Goal: Find specific page/section: Find specific page/section

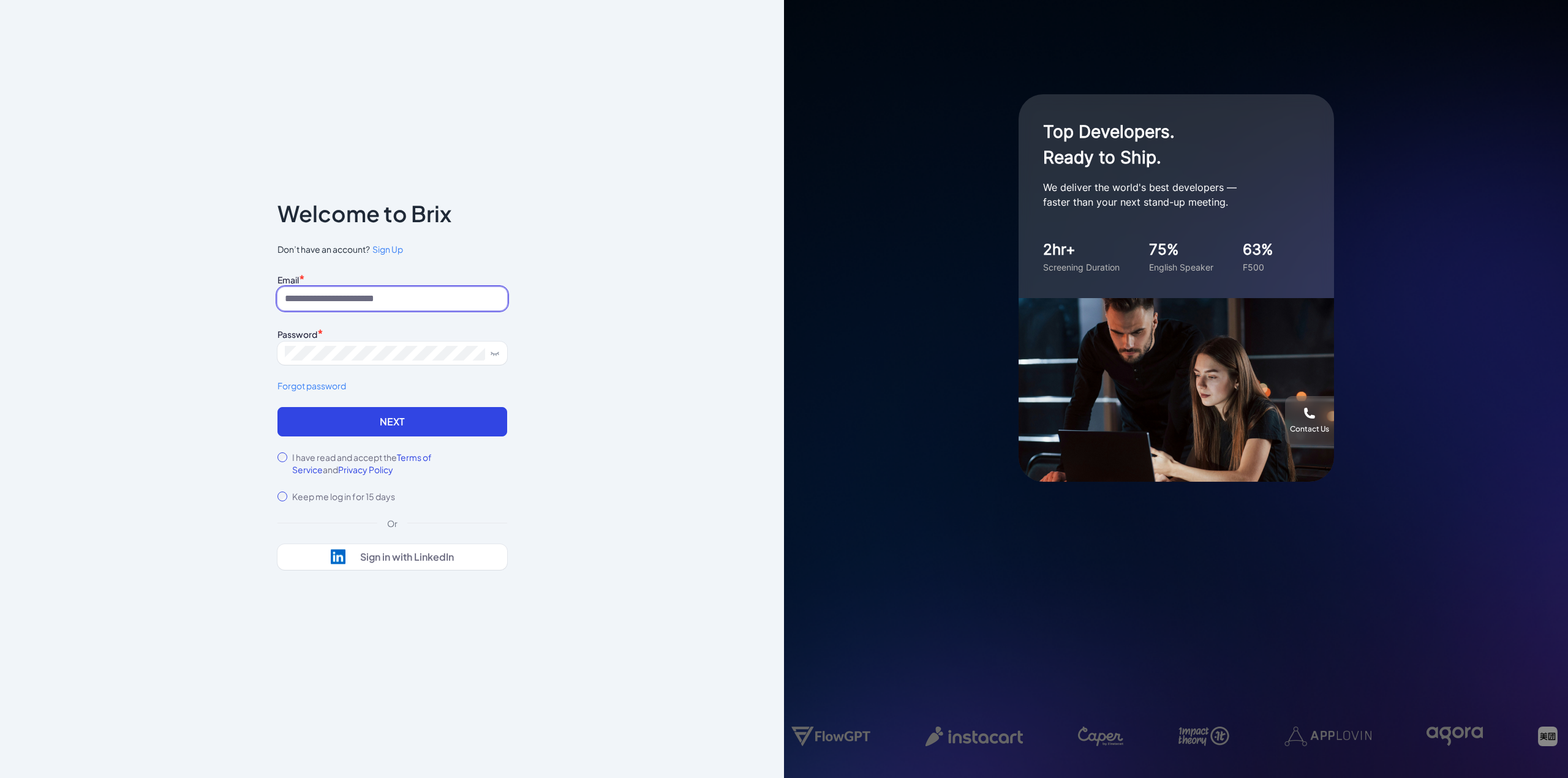
click at [406, 303] on input at bounding box center [392, 298] width 230 height 23
type input "**********"
click at [426, 431] on button "Next" at bounding box center [392, 422] width 230 height 30
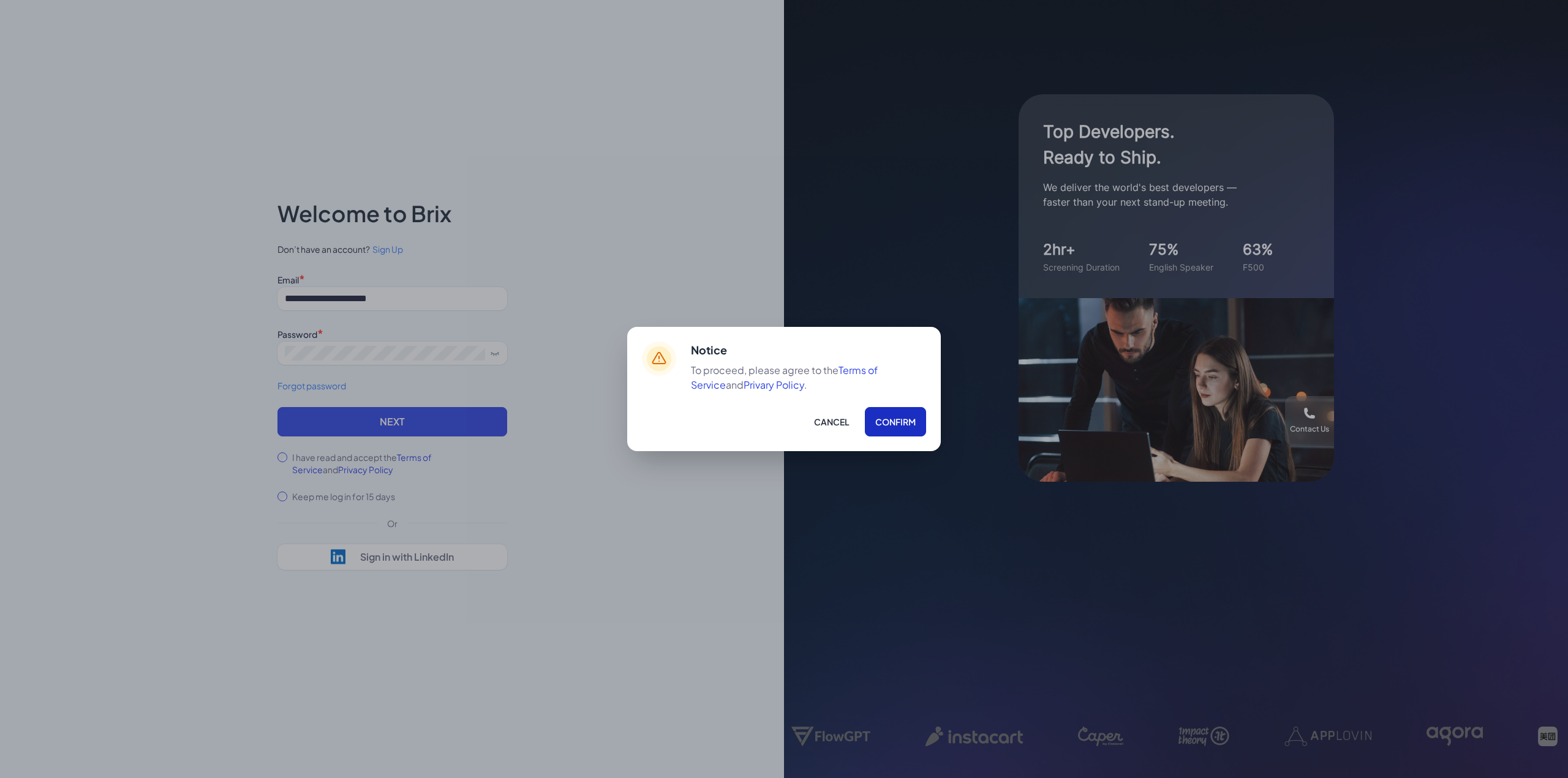
click at [900, 428] on button "Confirm" at bounding box center [895, 422] width 61 height 30
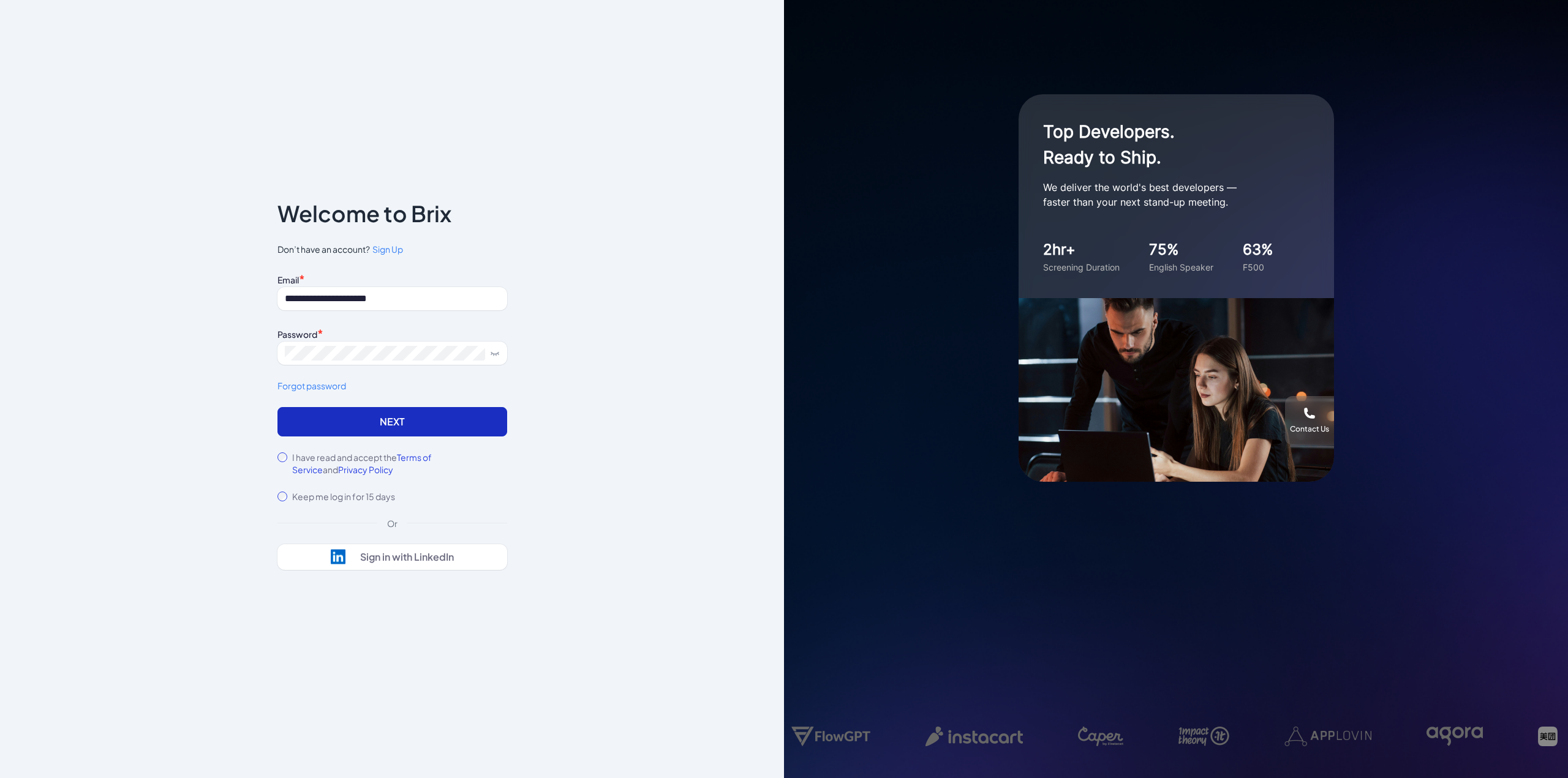
click at [386, 425] on button "Next" at bounding box center [392, 422] width 230 height 30
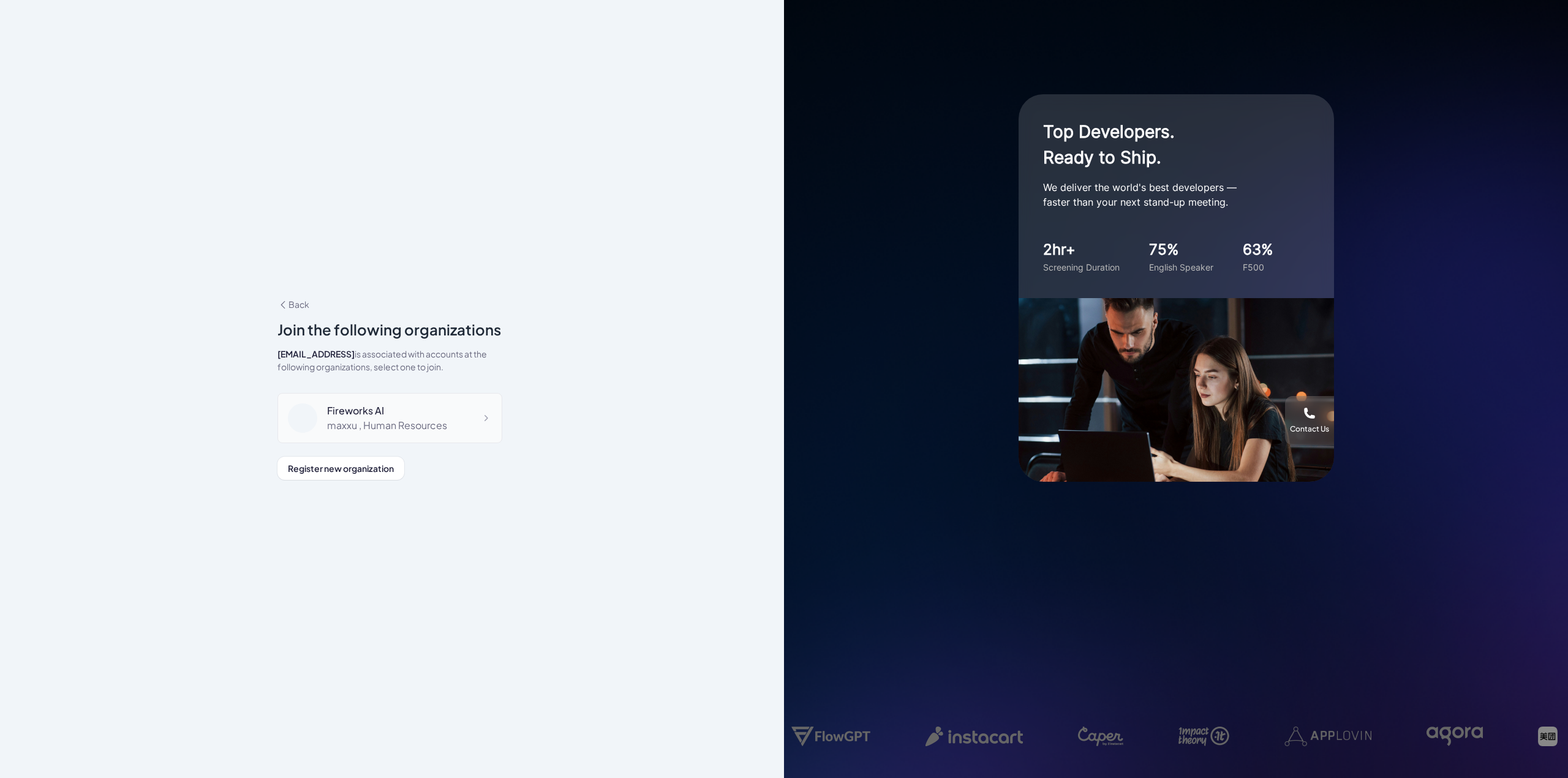
click at [409, 422] on div "maxxu , Human Resources" at bounding box center [387, 425] width 120 height 15
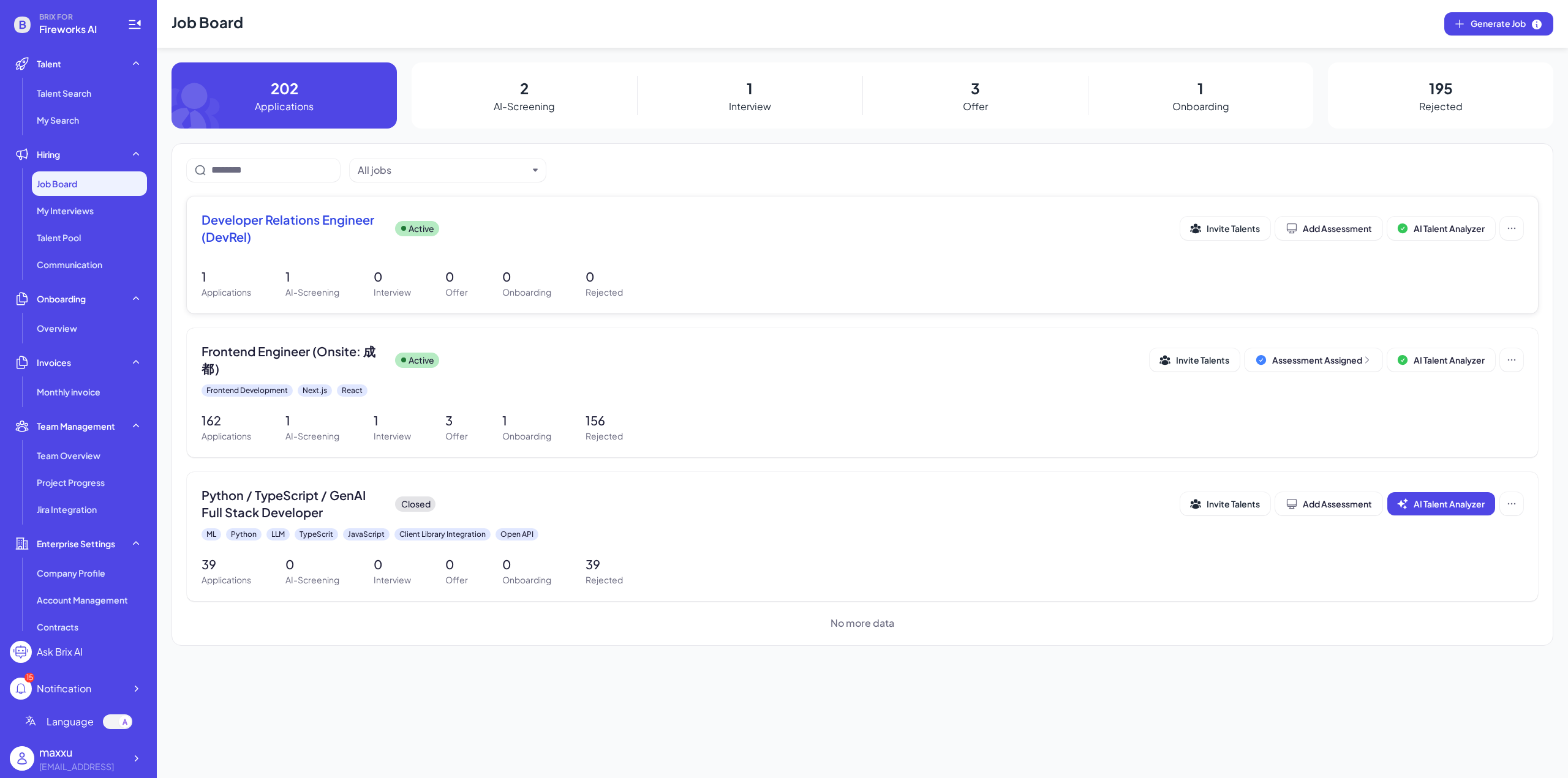
click at [360, 226] on span "Developer Relations Engineer (DevRel)" at bounding box center [293, 228] width 184 height 34
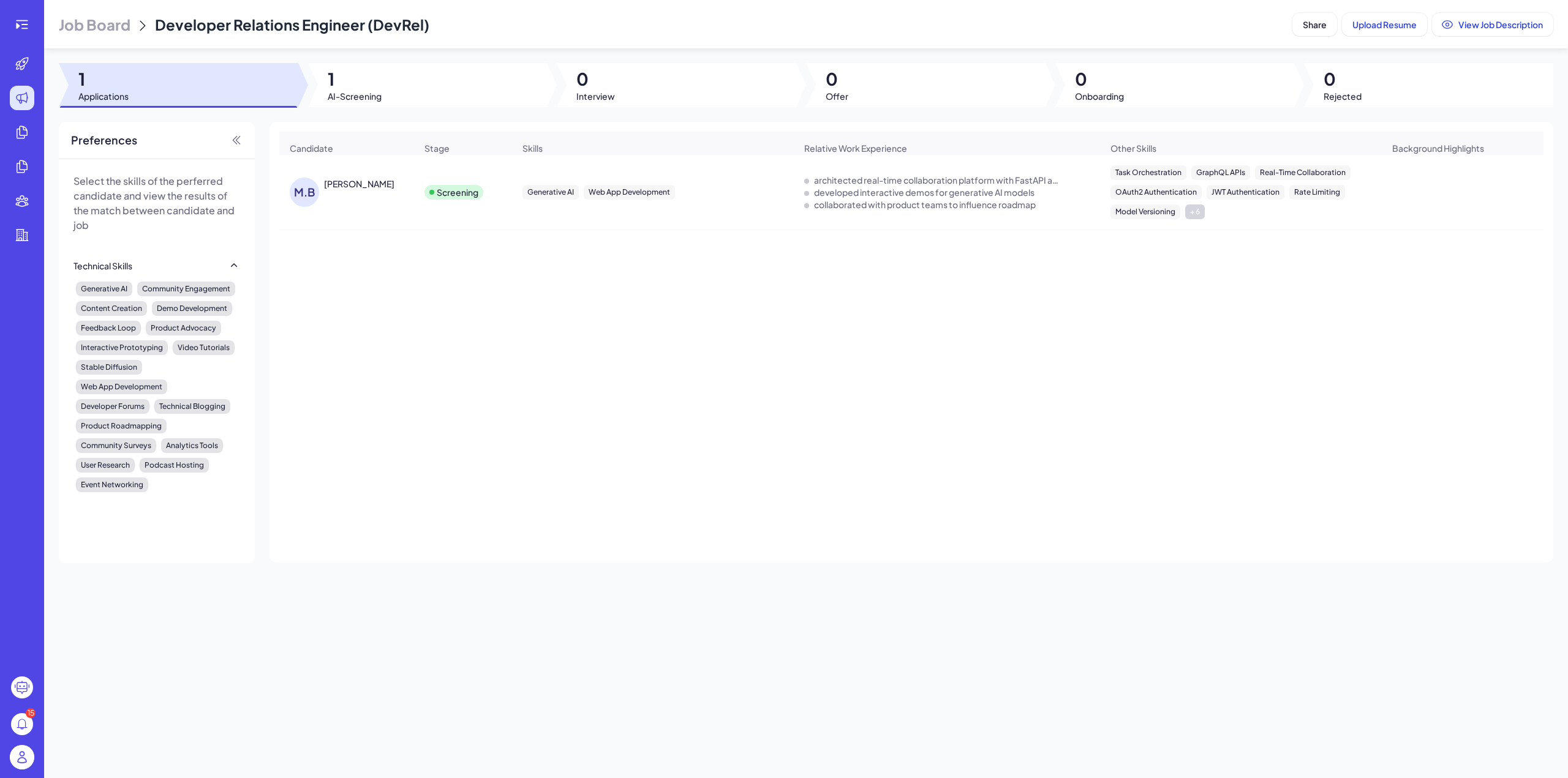
click at [115, 27] on span "Job Board" at bounding box center [95, 25] width 71 height 19
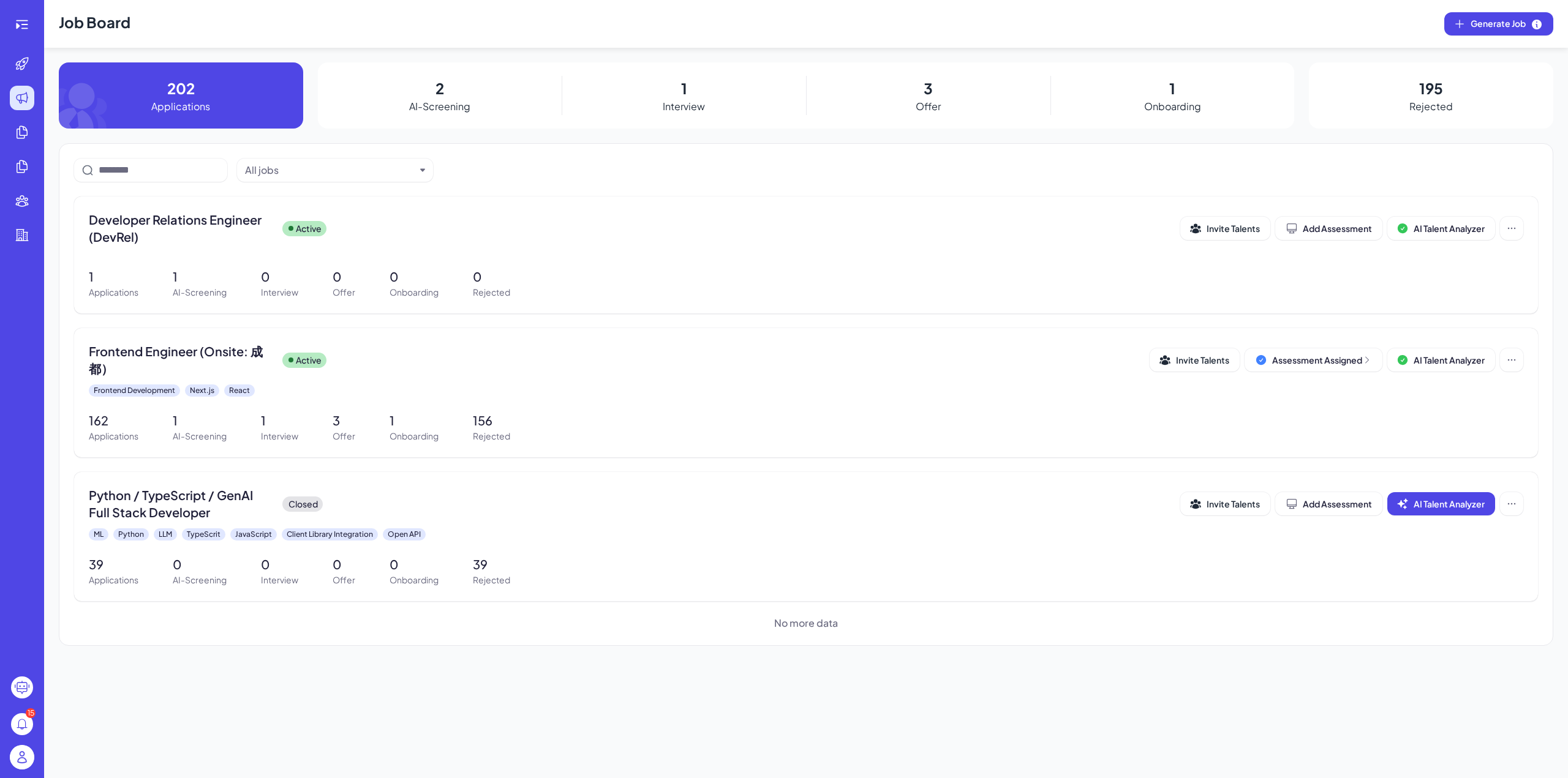
click at [700, 106] on p "Interview" at bounding box center [684, 106] width 42 height 15
click at [692, 96] on div "1 Interview" at bounding box center [684, 95] width 244 height 66
